Goal: Navigation & Orientation: Go to known website

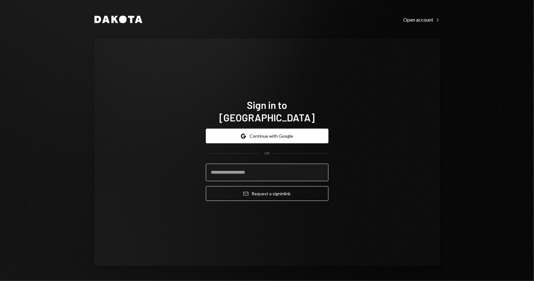
click at [269, 168] on input "email" at bounding box center [267, 172] width 123 height 18
type input "**********"
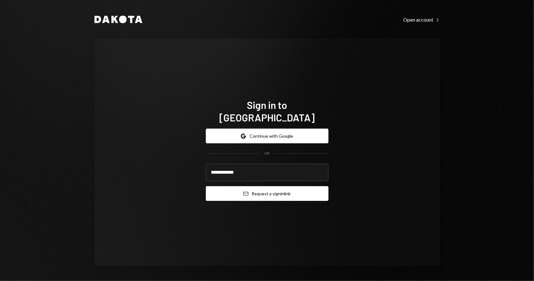
click at [269, 190] on button "Email Request a sign in link" at bounding box center [267, 193] width 123 height 15
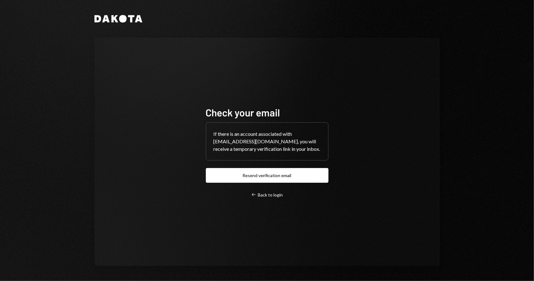
click at [119, 142] on div "Check your email If there is an account associated with phil@iog.net, you will …" at bounding box center [266, 152] width 345 height 228
click at [72, 67] on div "Dakota Check your email If there is an account associated with phil@iog.net, yo…" at bounding box center [267, 140] width 534 height 281
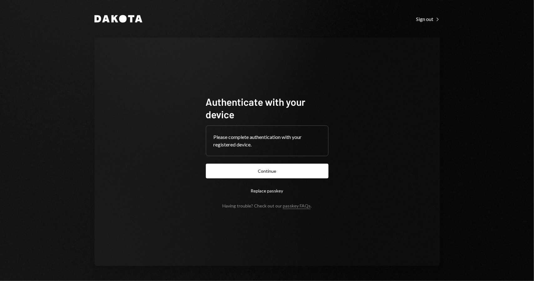
click at [250, 169] on button "Continue" at bounding box center [267, 170] width 123 height 15
